Goal: Understand process/instructions: Learn how to perform a task or action

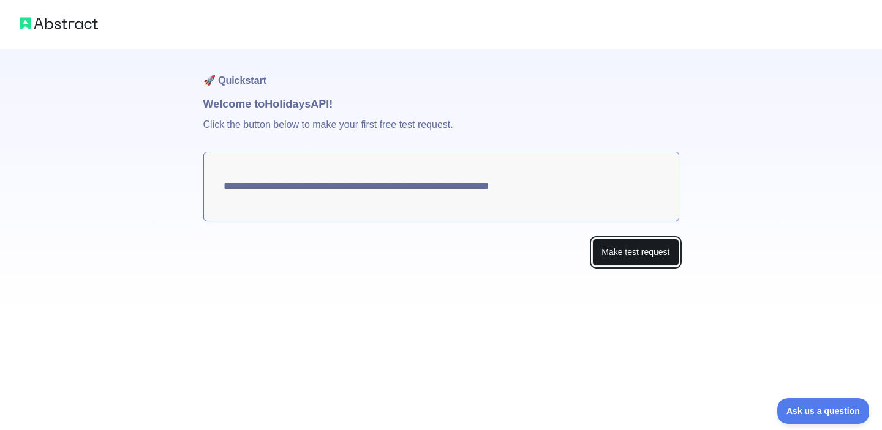
click at [610, 250] on button "Make test request" at bounding box center [635, 253] width 86 height 28
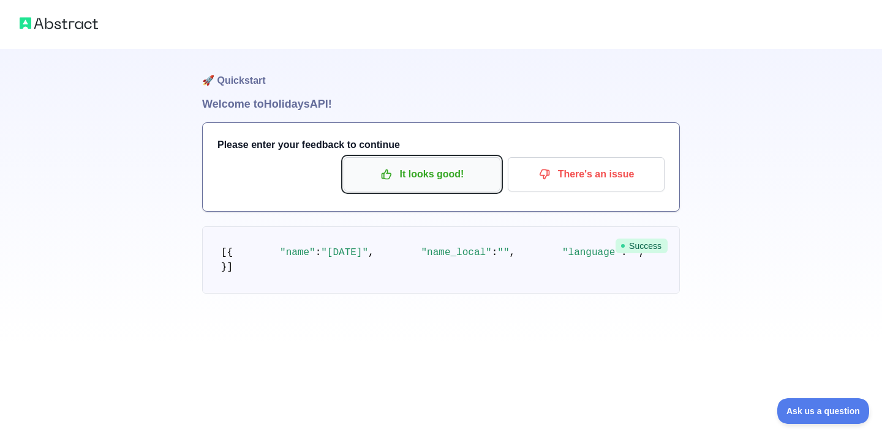
click at [392, 177] on icon "button" at bounding box center [386, 174] width 12 height 12
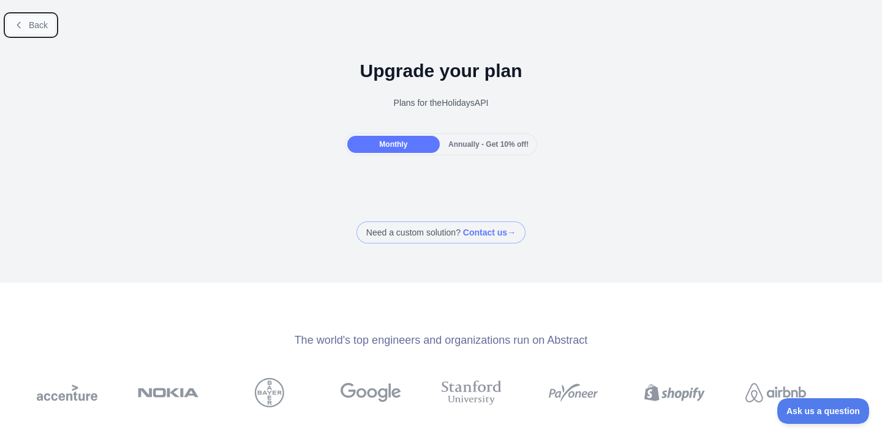
click at [20, 23] on icon at bounding box center [19, 25] width 10 height 10
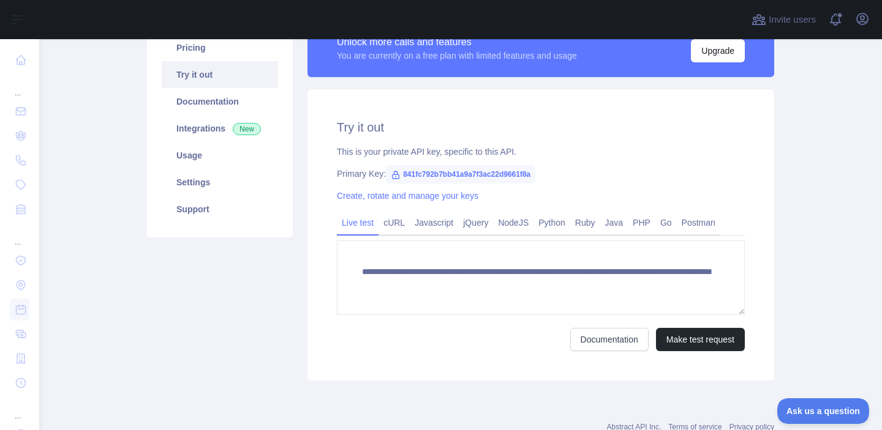
scroll to position [111, 0]
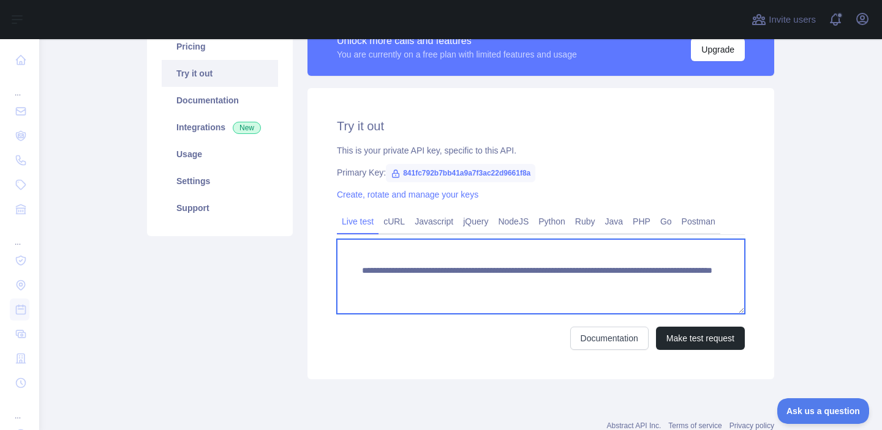
click at [599, 287] on textarea "**********" at bounding box center [541, 276] width 408 height 75
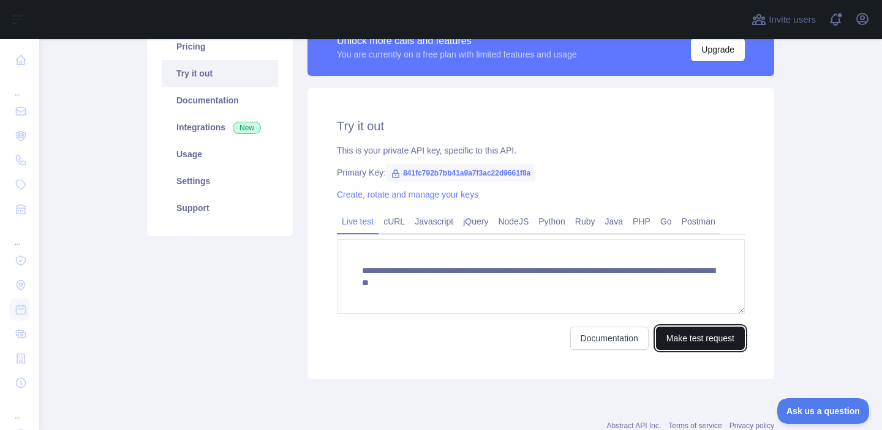
click at [707, 344] on button "Make test request" at bounding box center [700, 338] width 89 height 23
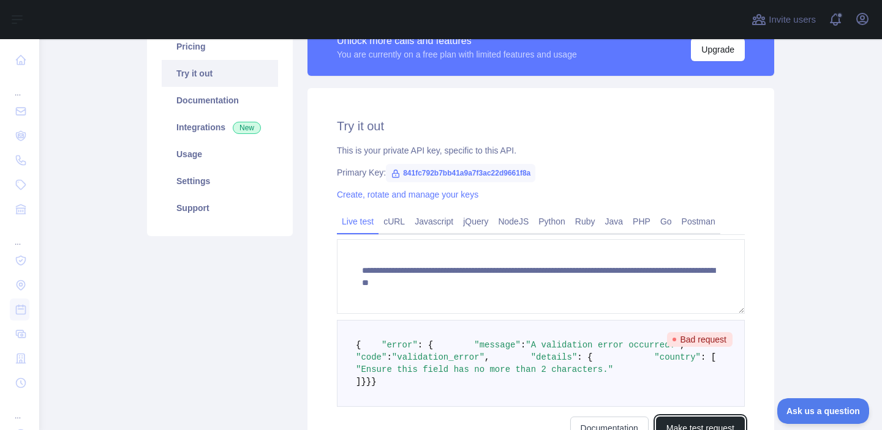
scroll to position [197, 0]
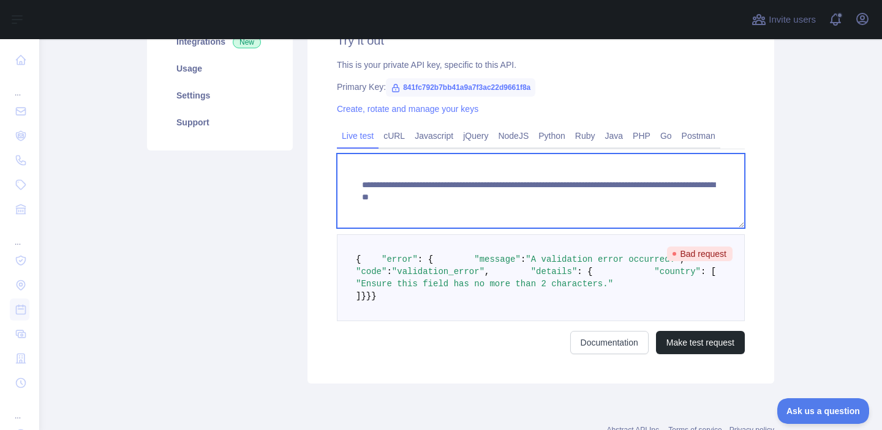
click at [601, 188] on textarea "**********" at bounding box center [541, 191] width 408 height 75
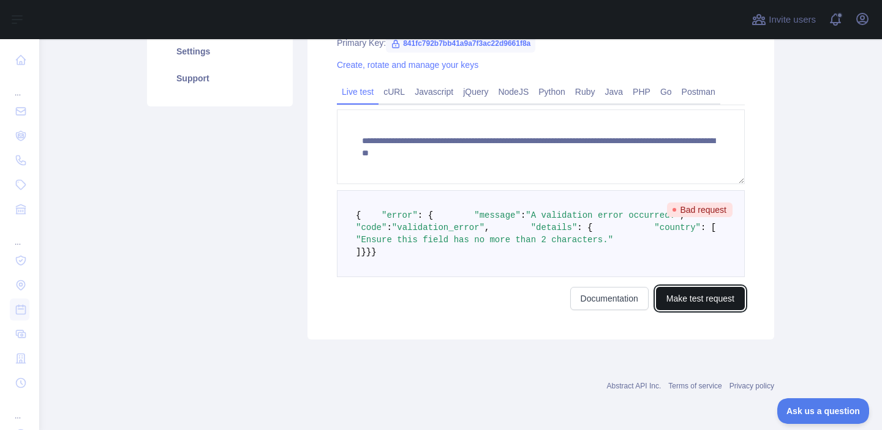
click at [695, 310] on button "Make test request" at bounding box center [700, 298] width 89 height 23
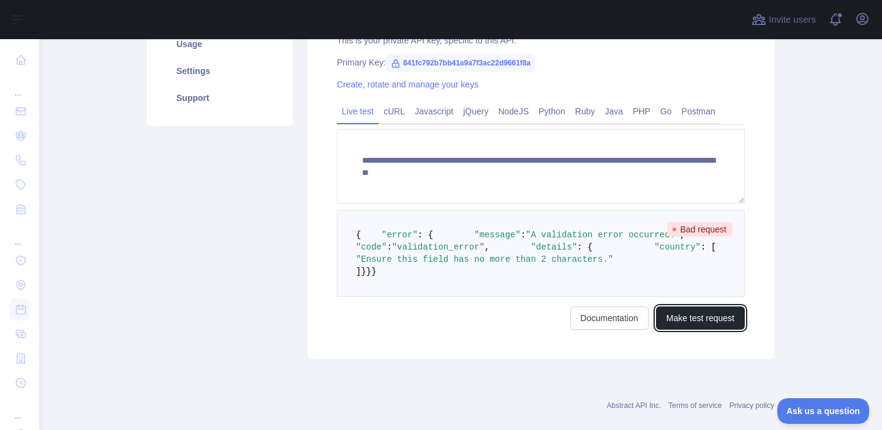
scroll to position [216, 0]
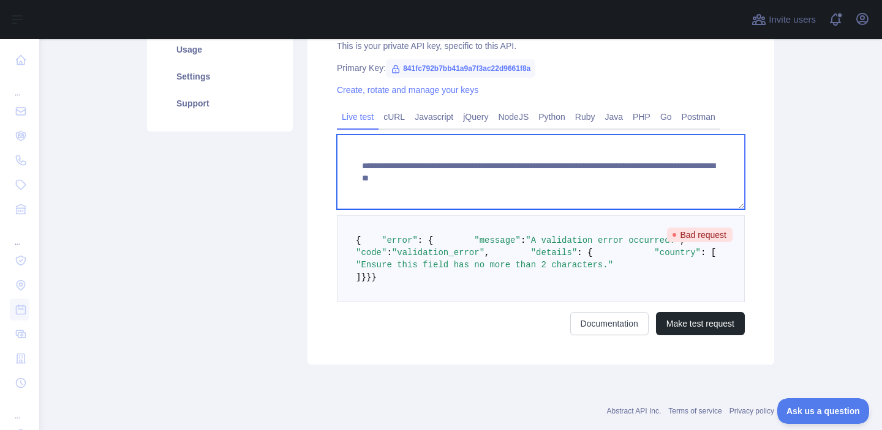
click at [597, 167] on textarea "**********" at bounding box center [541, 172] width 408 height 75
type textarea "**********"
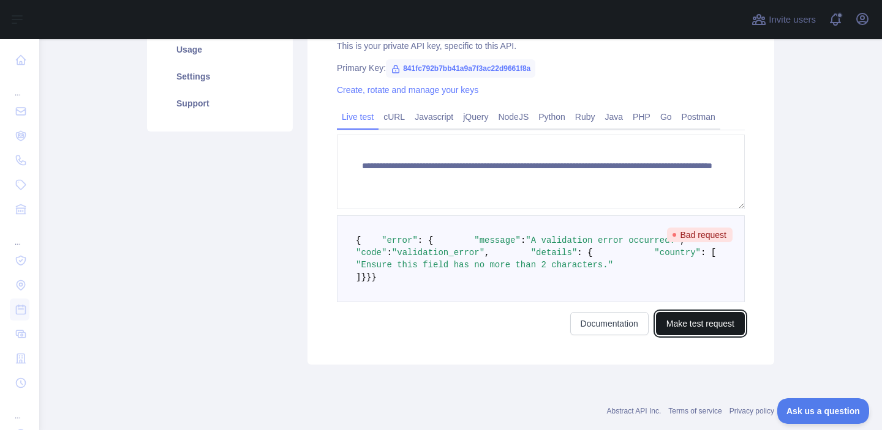
click at [703, 336] on button "Make test request" at bounding box center [700, 323] width 89 height 23
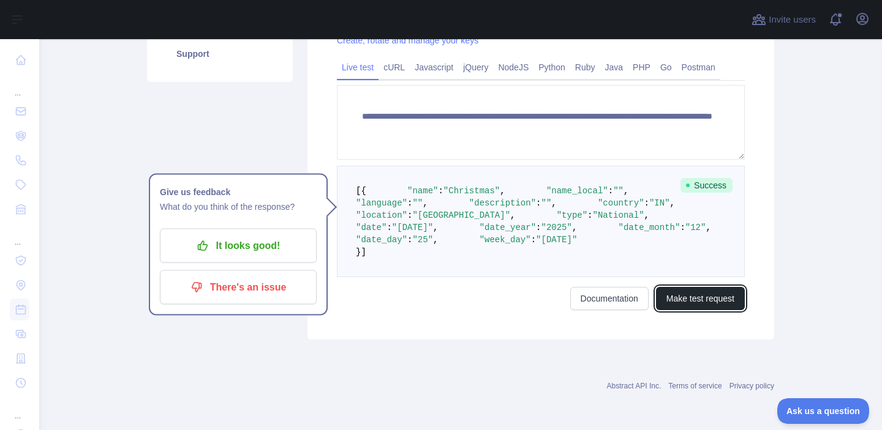
scroll to position [320, 0]
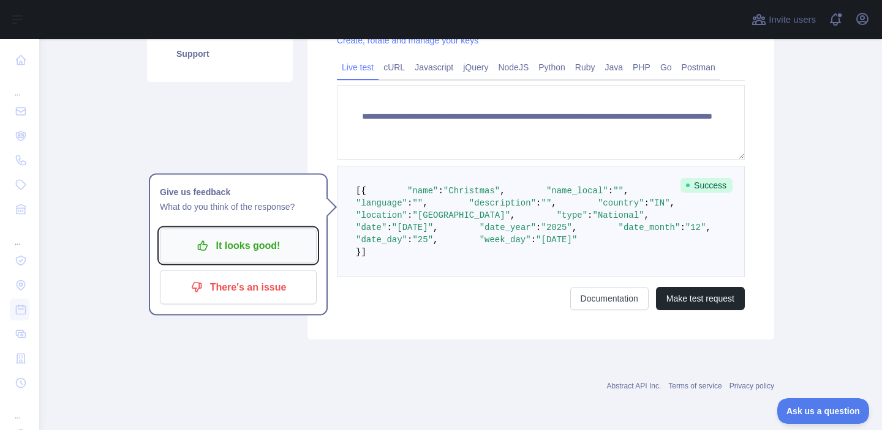
click at [251, 236] on p "It looks good!" at bounding box center [238, 246] width 138 height 21
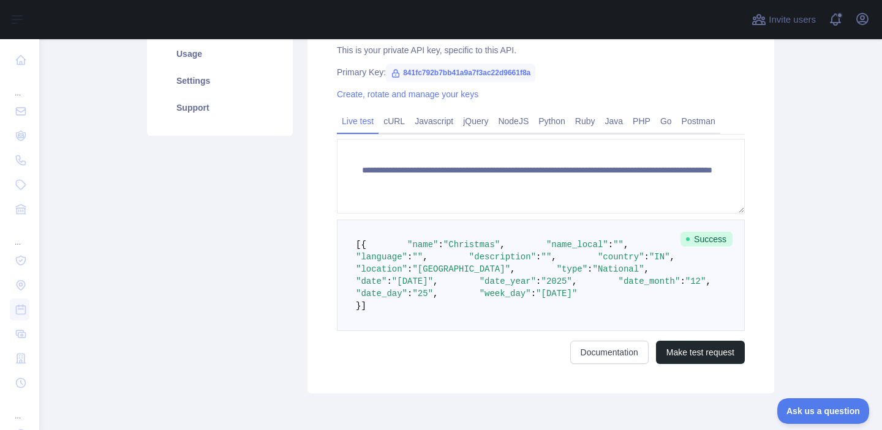
scroll to position [207, 0]
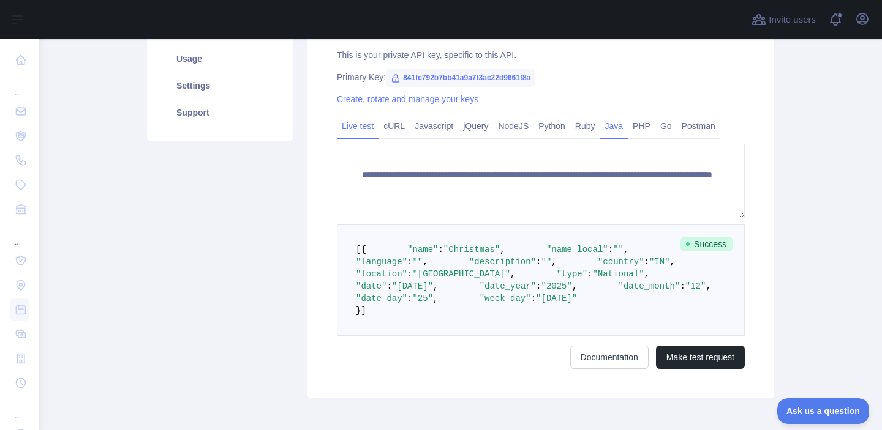
click at [627, 124] on link "Java" at bounding box center [614, 126] width 28 height 20
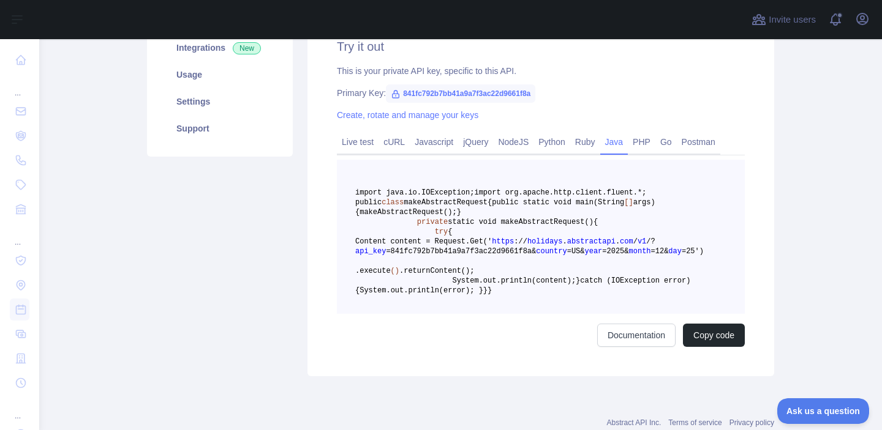
scroll to position [165, 0]
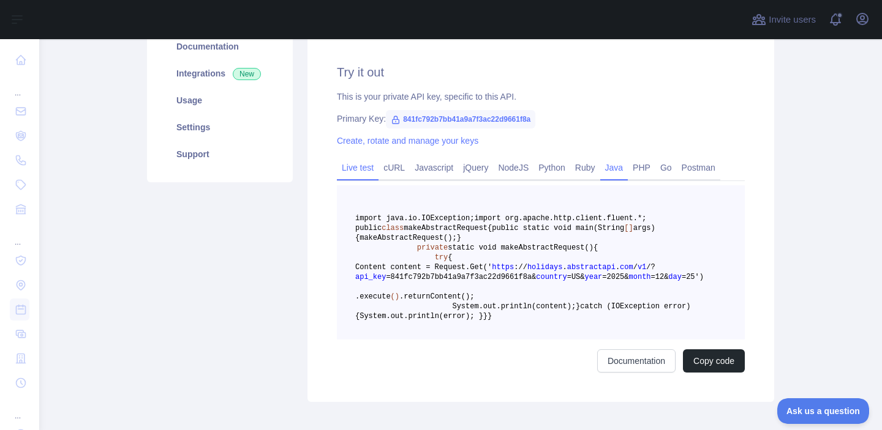
click at [364, 170] on link "Live test" at bounding box center [358, 168] width 42 height 20
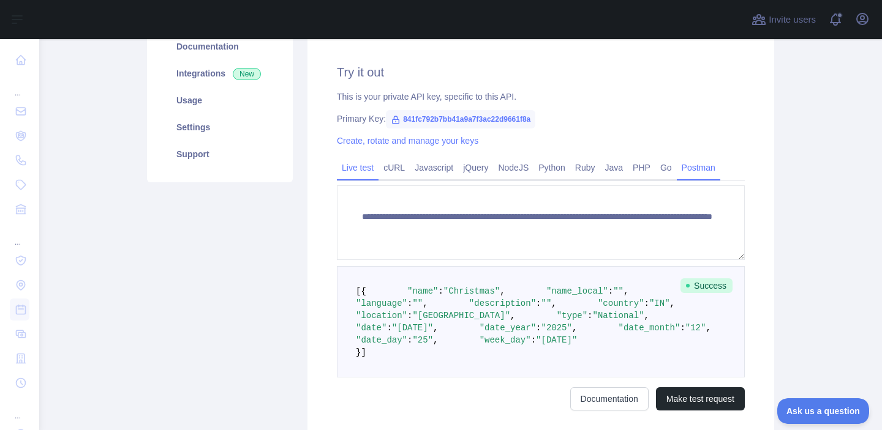
click at [710, 162] on link "Postman" at bounding box center [698, 168] width 43 height 20
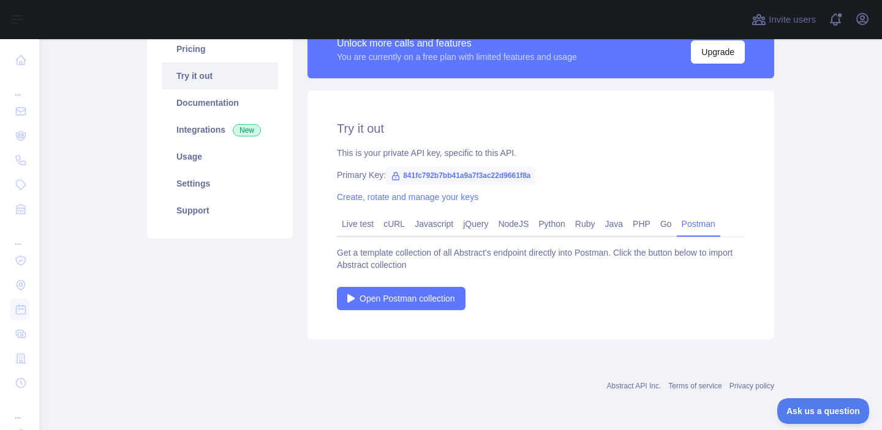
scroll to position [109, 0]
click at [357, 220] on link "Live test" at bounding box center [358, 224] width 42 height 20
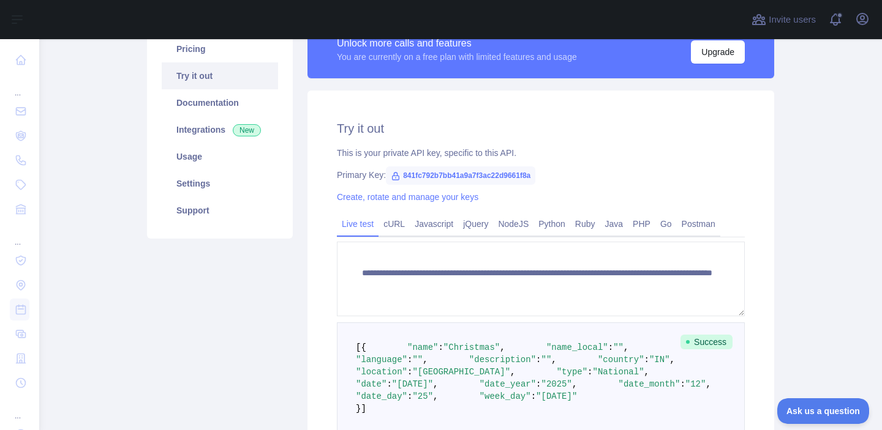
scroll to position [167, 0]
